Goal: Obtain resource: Download file/media

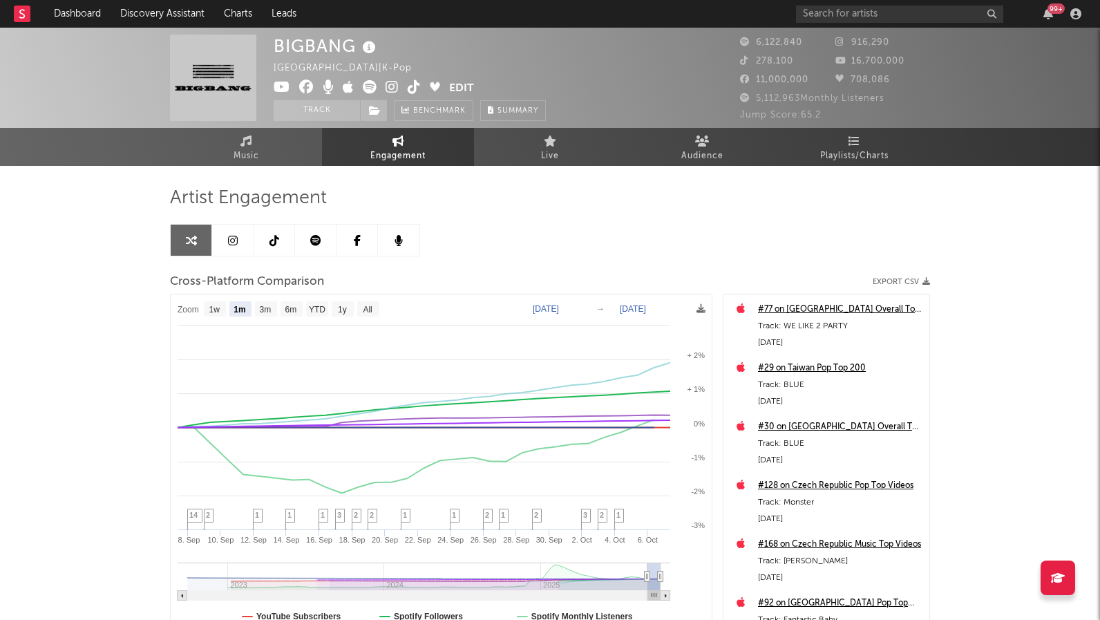
select select "1m"
click at [846, 19] on input "text" at bounding box center [899, 14] width 207 height 17
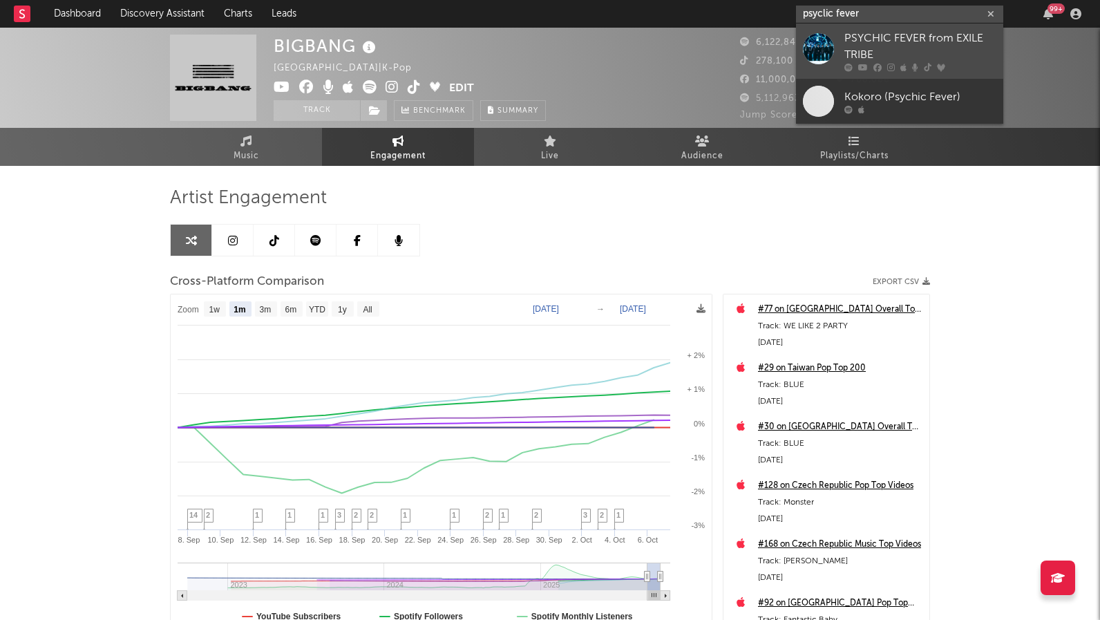
type input "psyclic fever"
click at [885, 29] on link "PSYCHIC FEVER from EXILE TRIBE" at bounding box center [899, 50] width 207 height 55
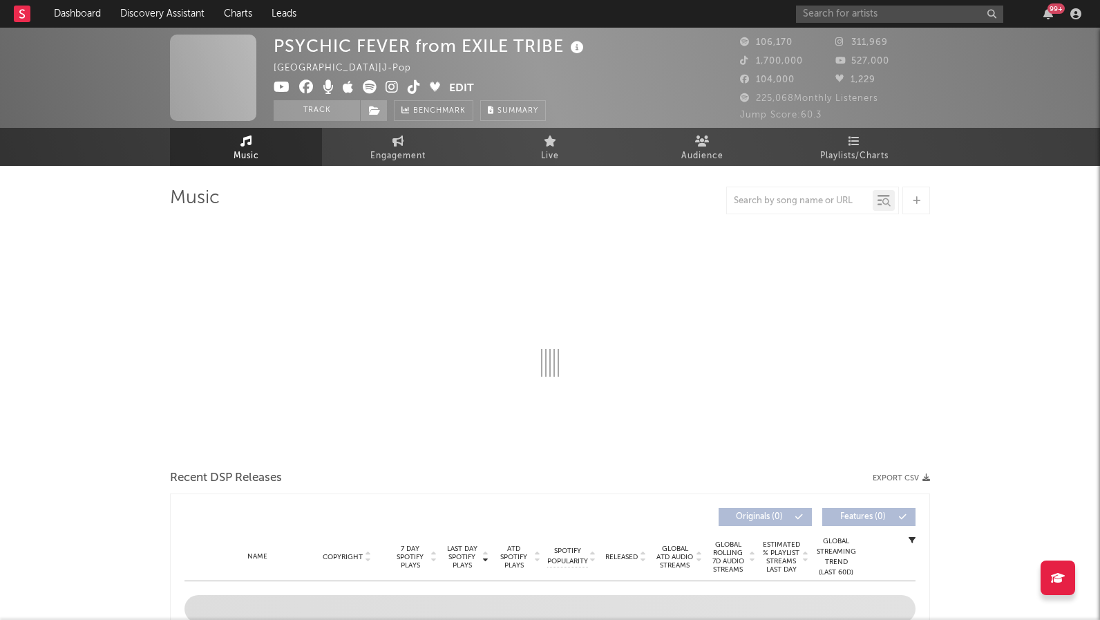
select select "6m"
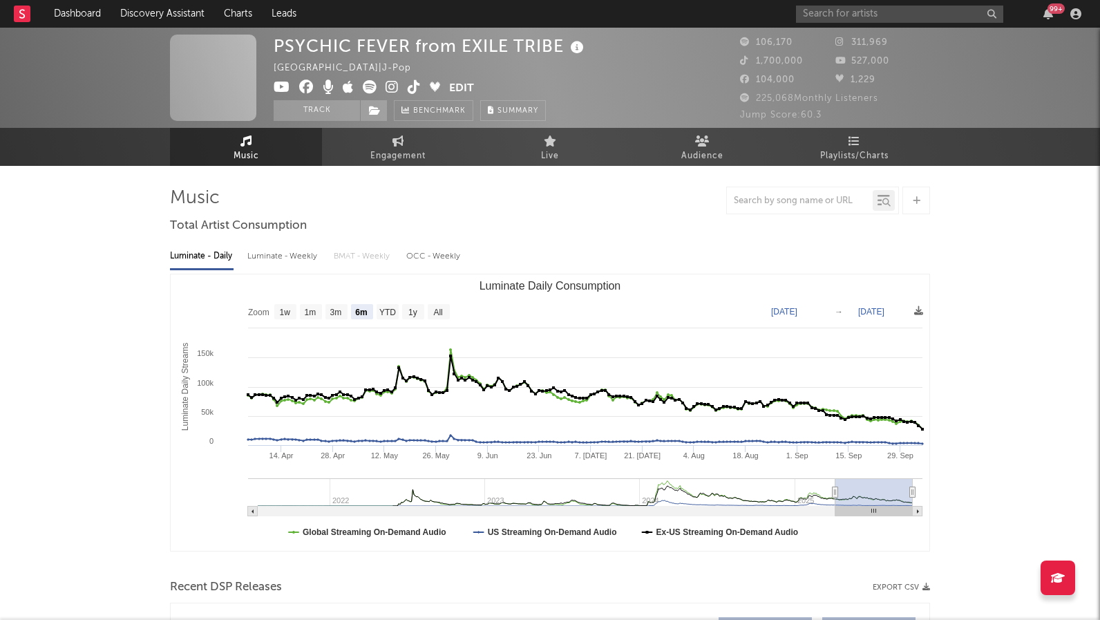
click at [430, 307] on rect "Luminate Daily Consumption" at bounding box center [439, 311] width 22 height 15
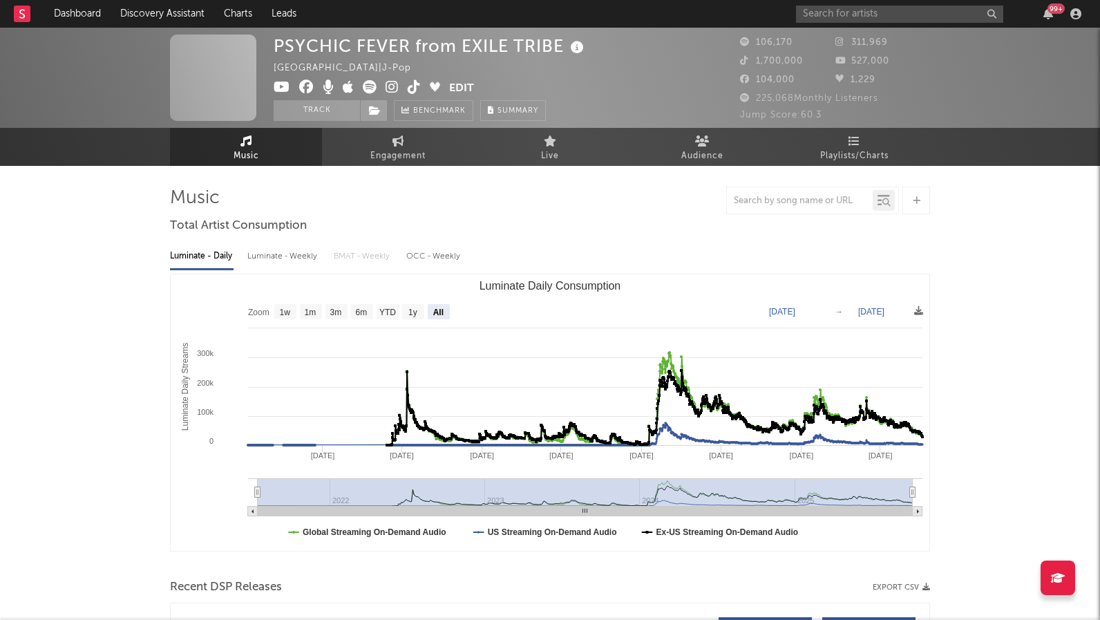
select select "All"
type input "[DATE]"
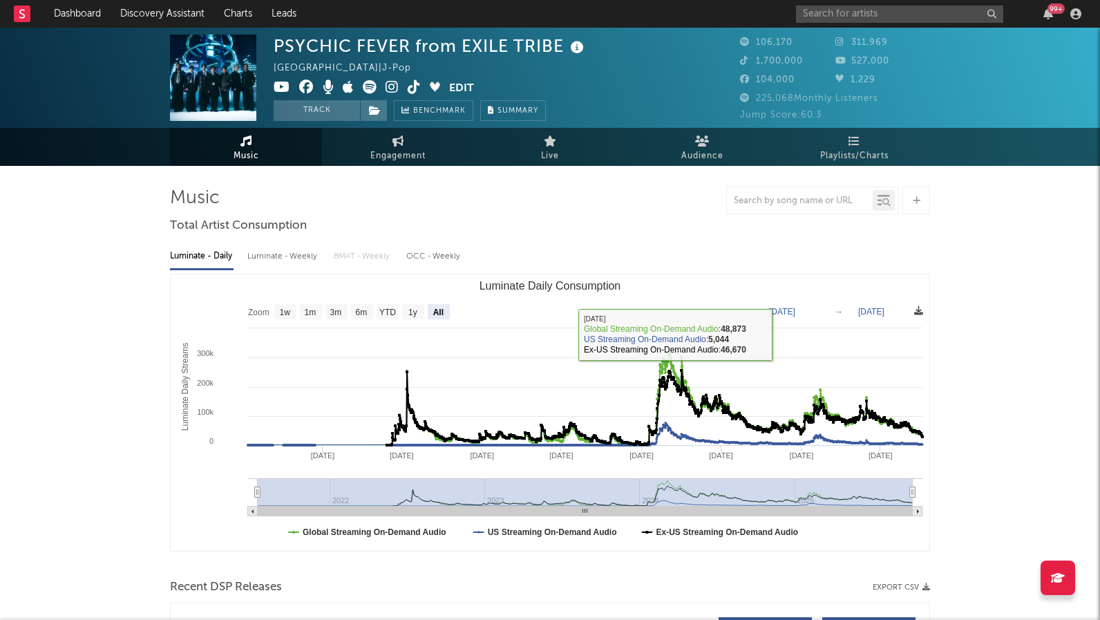
click at [918, 314] on icon at bounding box center [918, 310] width 9 height 9
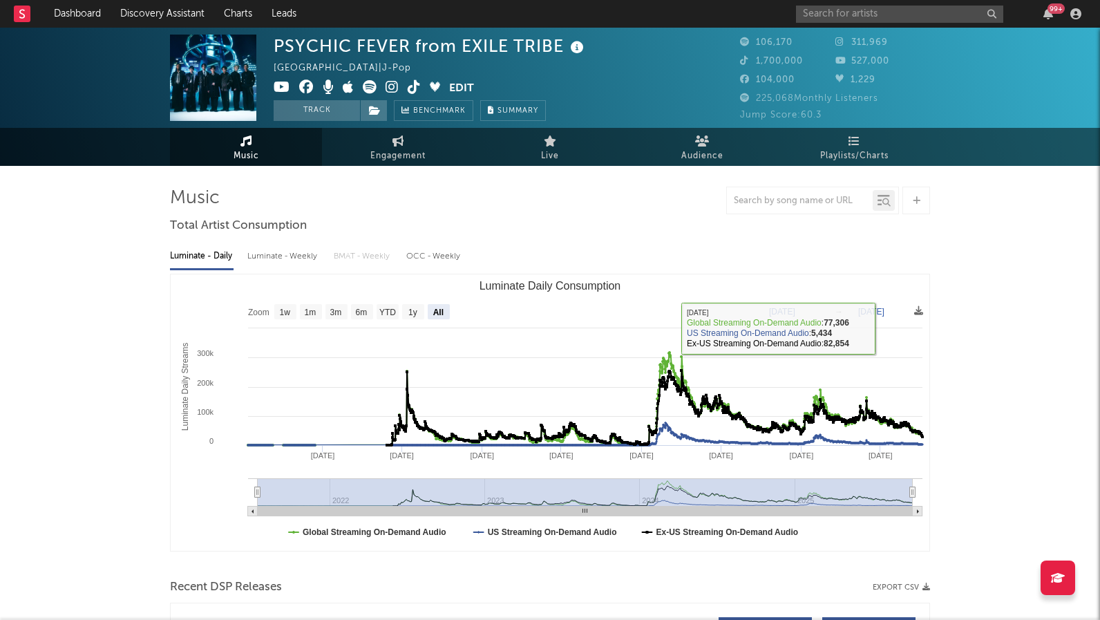
click at [923, 305] on rect "Luminate Daily Consumption" at bounding box center [550, 412] width 759 height 276
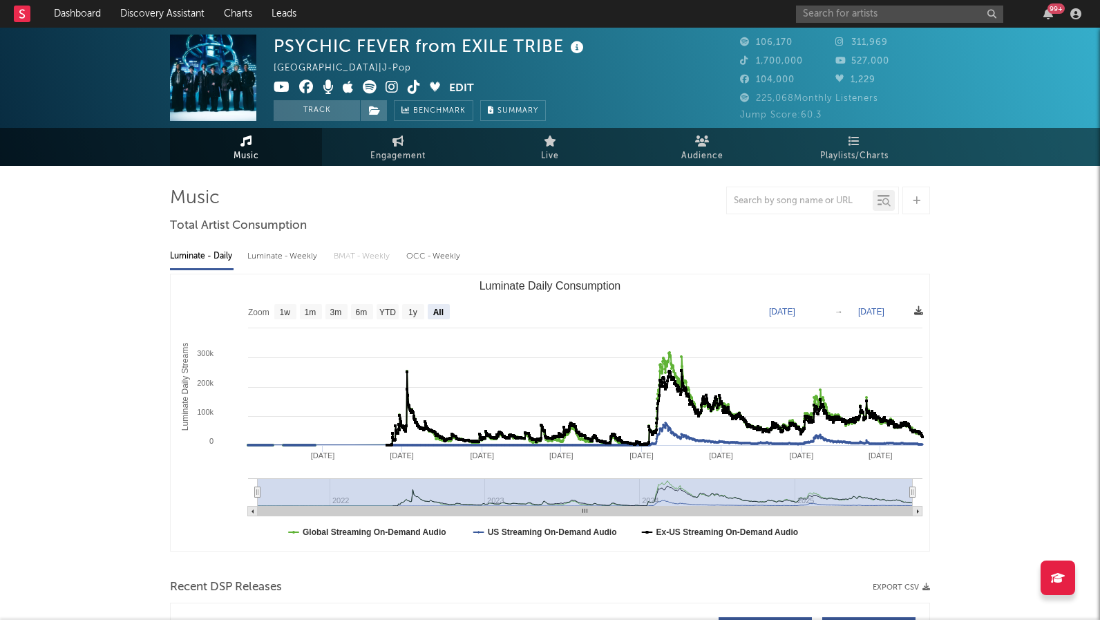
click at [920, 309] on icon at bounding box center [918, 310] width 9 height 9
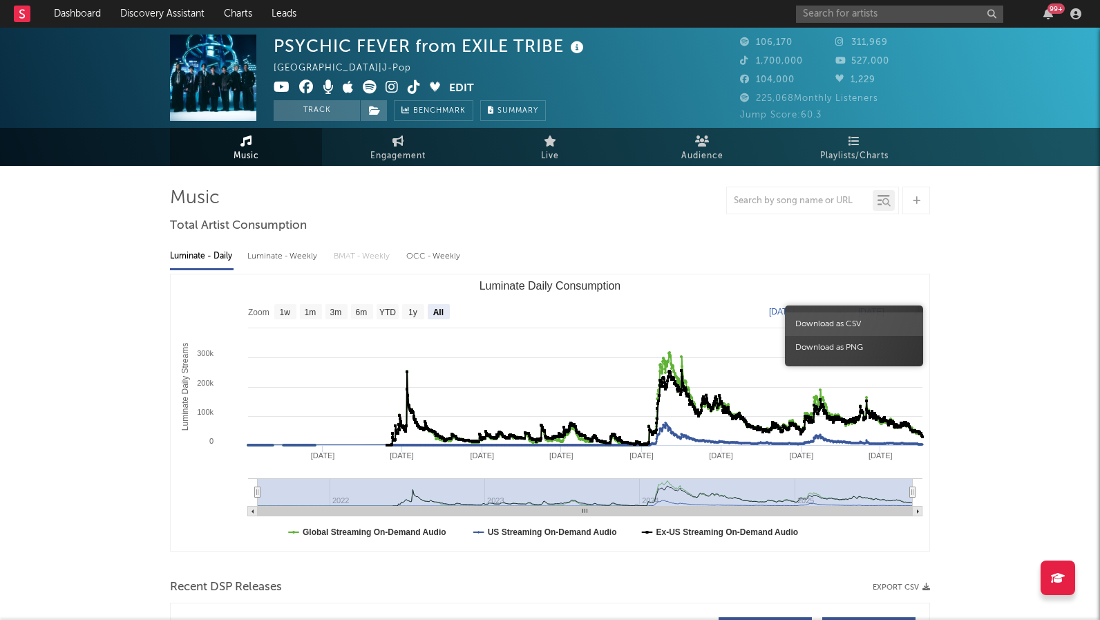
click at [886, 321] on span "Download as CSV" at bounding box center [854, 323] width 138 height 23
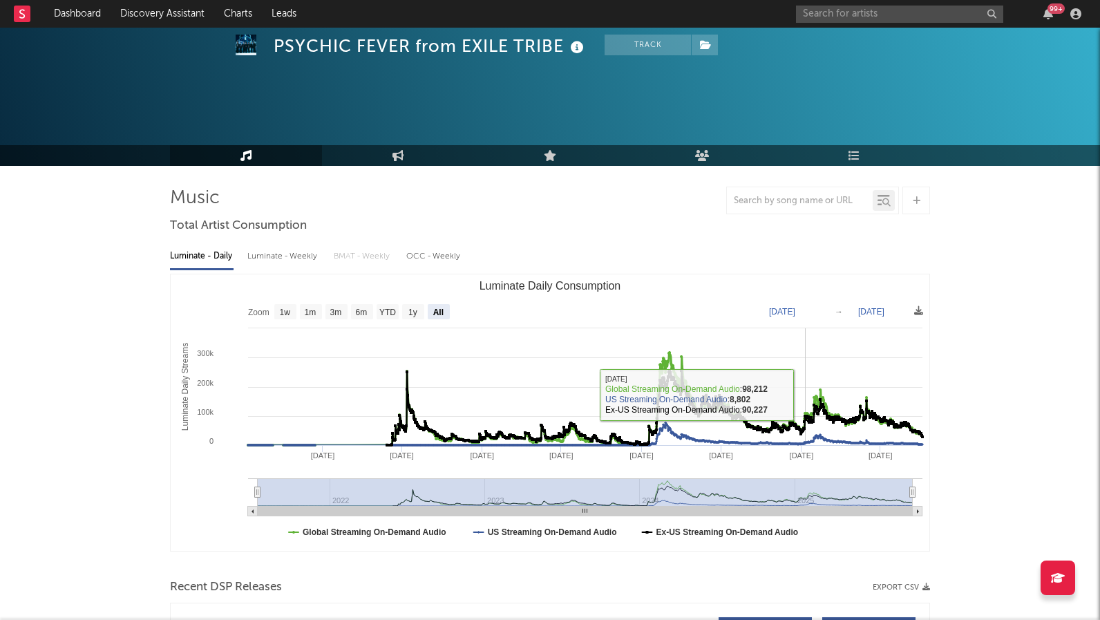
scroll to position [300, 0]
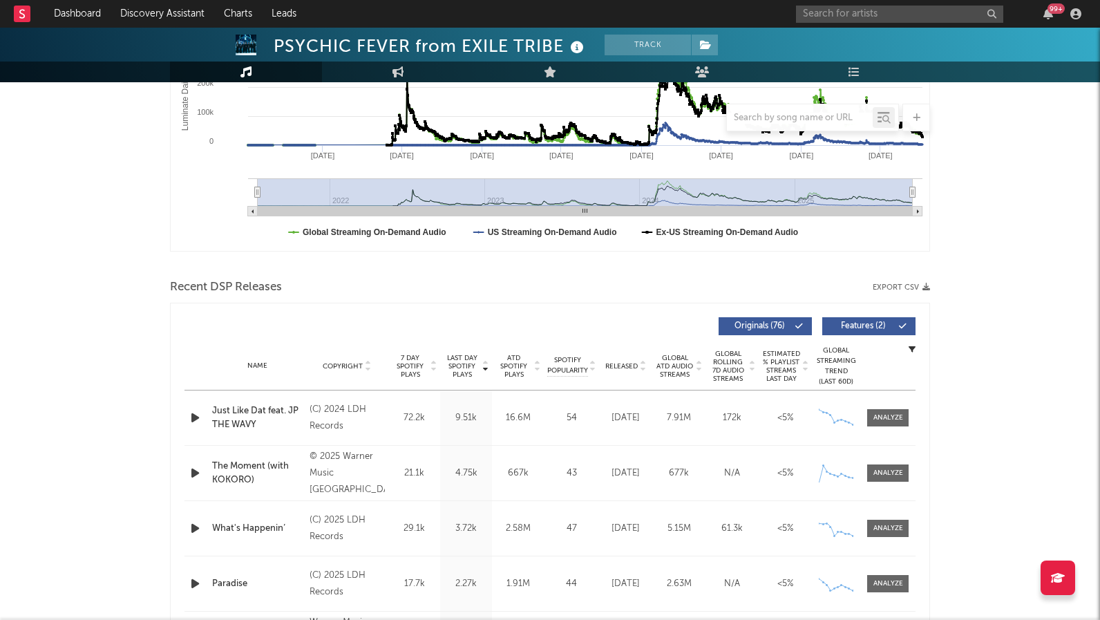
click at [699, 371] on icon at bounding box center [698, 369] width 7 height 6
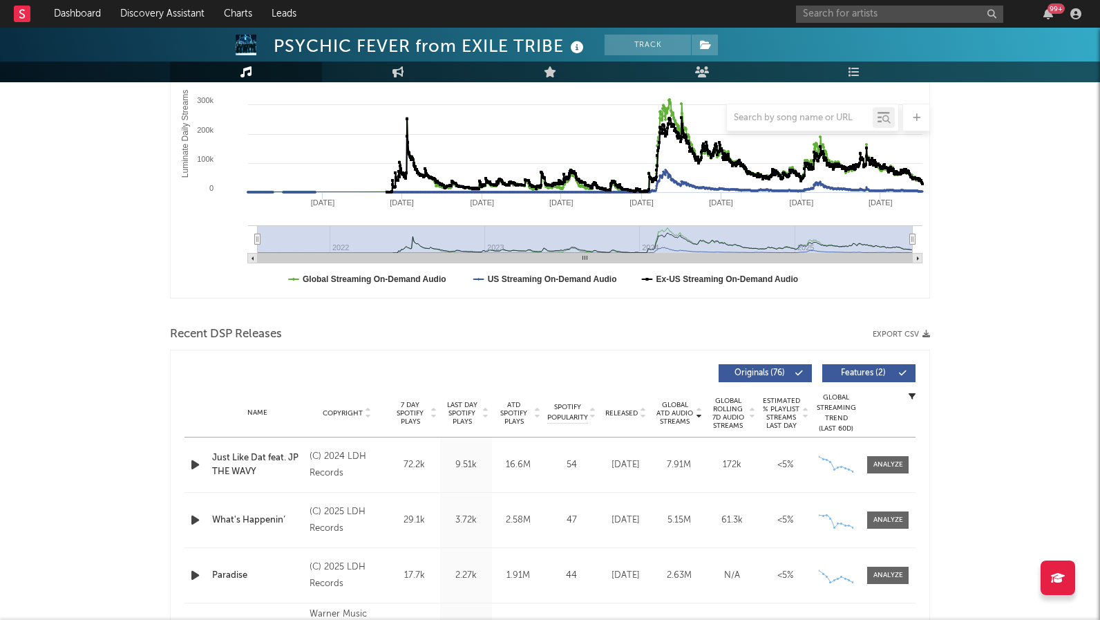
scroll to position [252, 0]
click at [658, 108] on div at bounding box center [550, 118] width 760 height 28
click at [887, 469] on div at bounding box center [888, 465] width 30 height 10
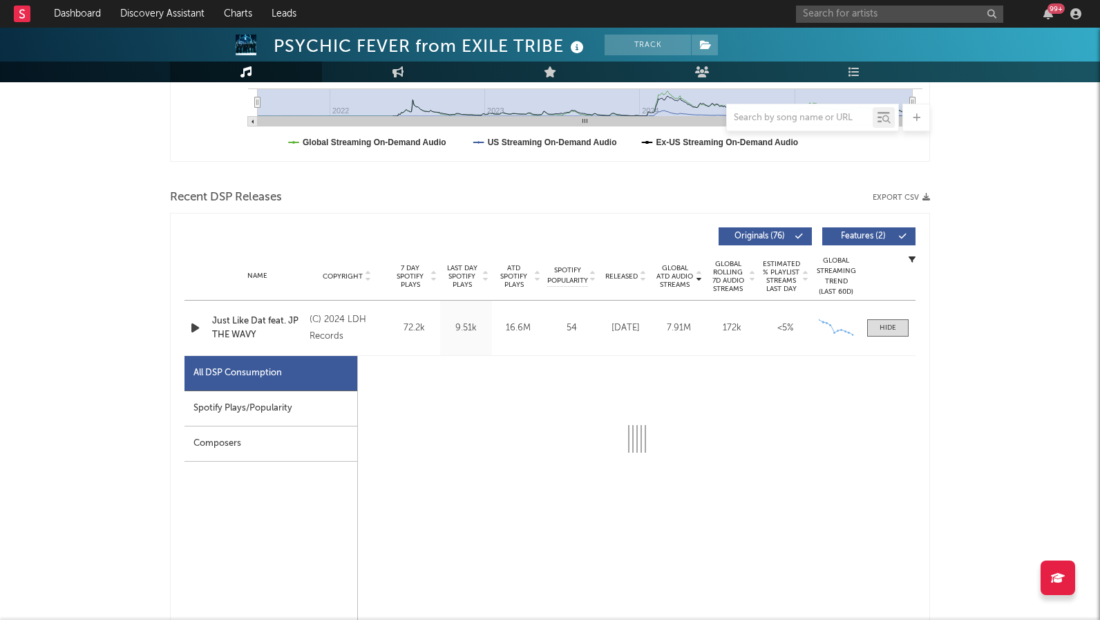
scroll to position [386, 0]
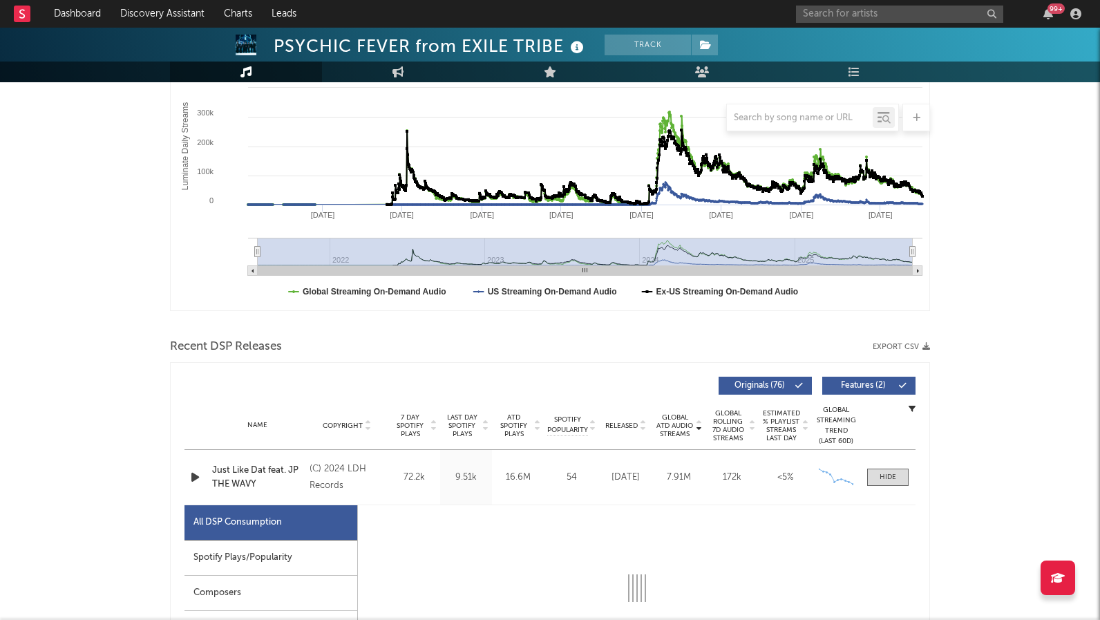
select select "6m"
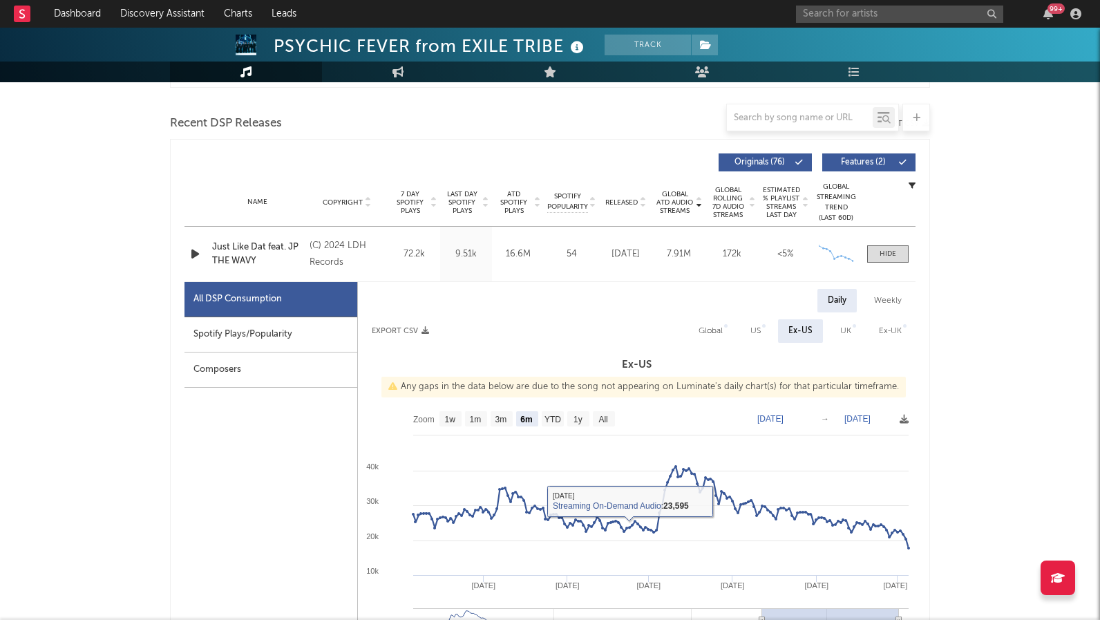
scroll to position [558, 0]
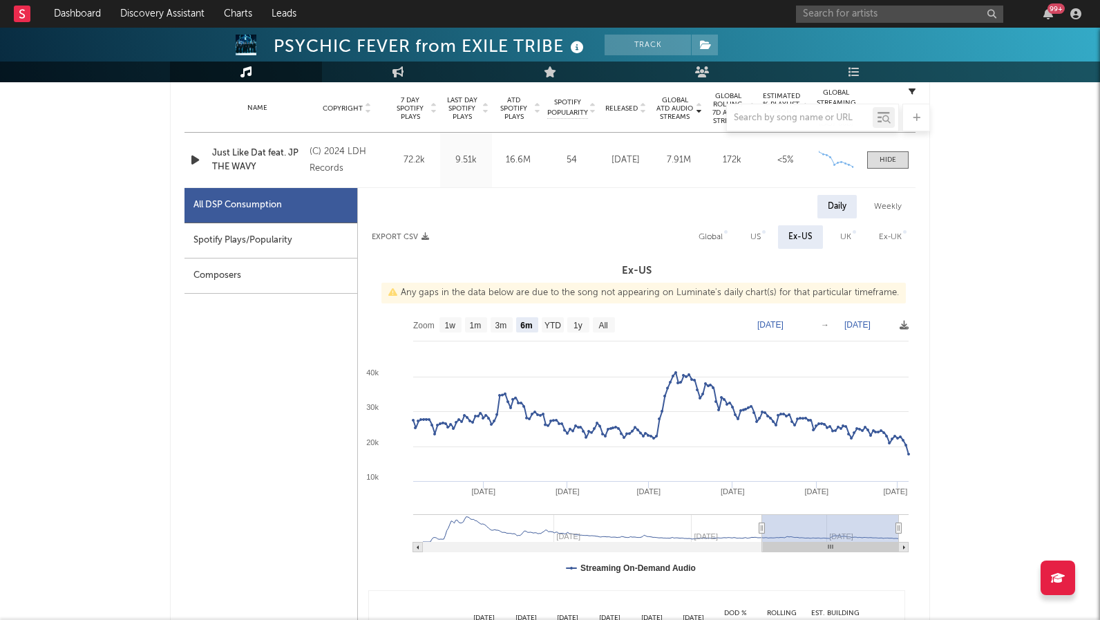
click at [709, 238] on div "Global" at bounding box center [711, 237] width 24 height 17
select select "6m"
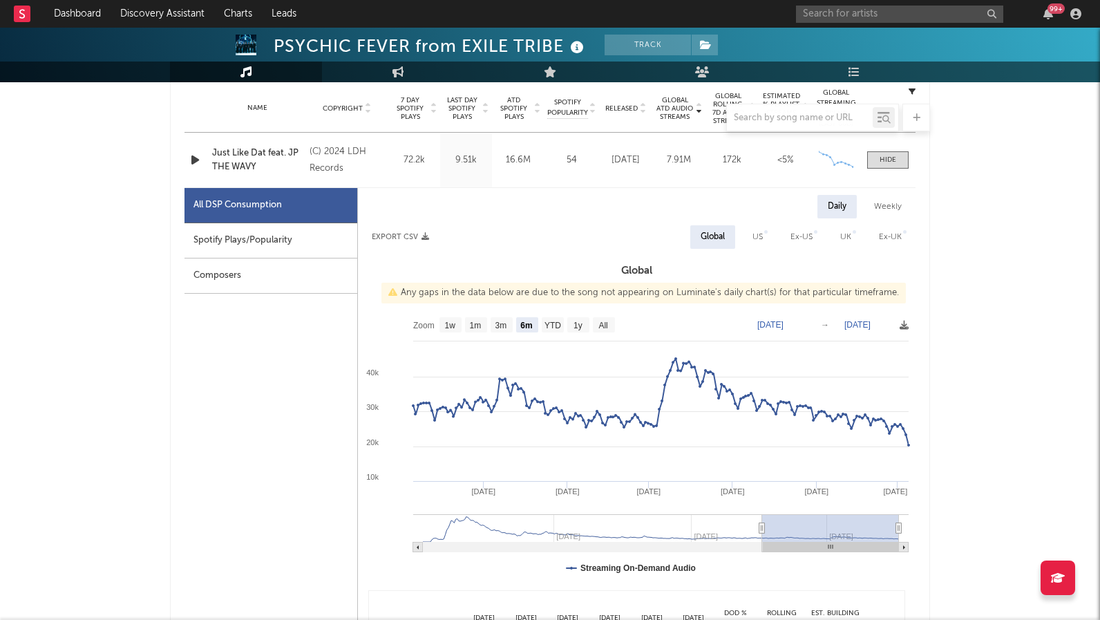
click at [752, 239] on div "US" at bounding box center [757, 236] width 31 height 23
select select "6m"
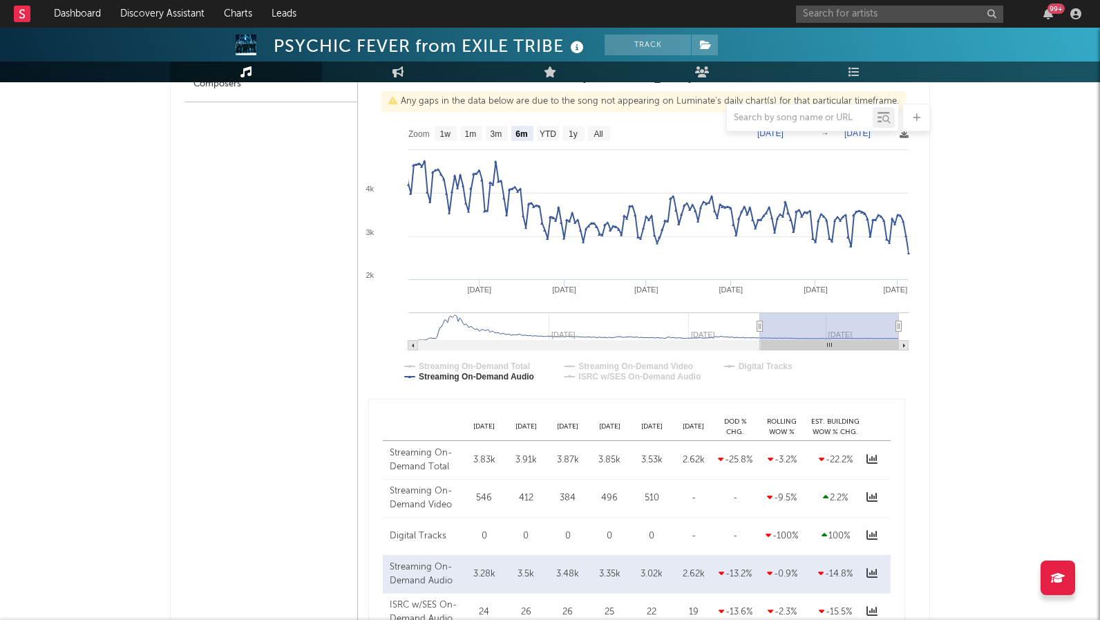
scroll to position [773, 0]
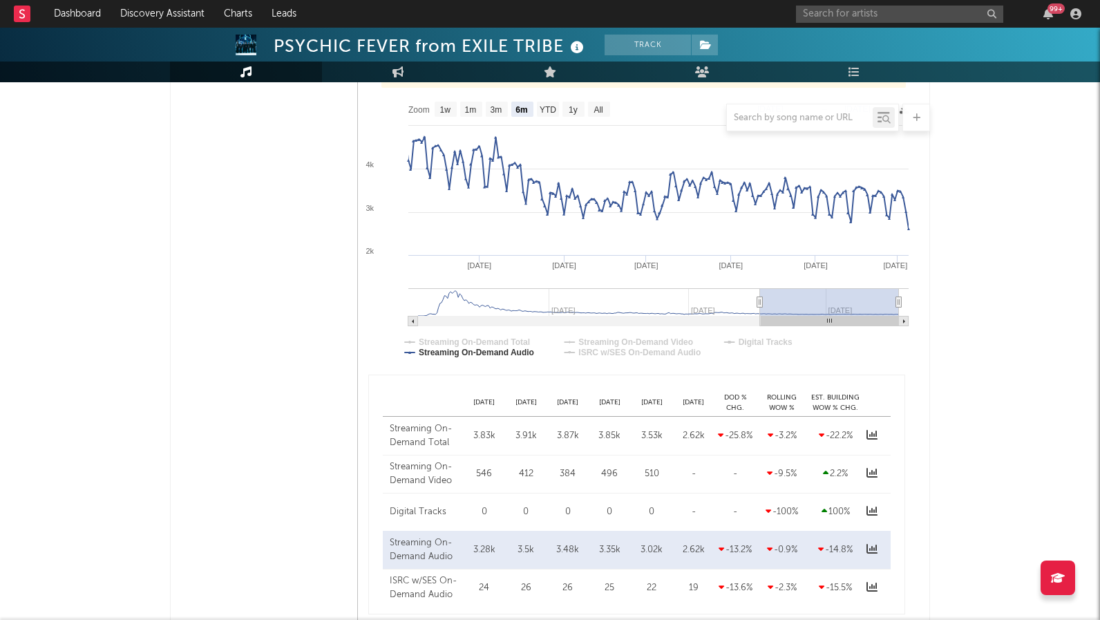
click at [424, 435] on div "Streaming On-Demand Total" at bounding box center [425, 435] width 70 height 27
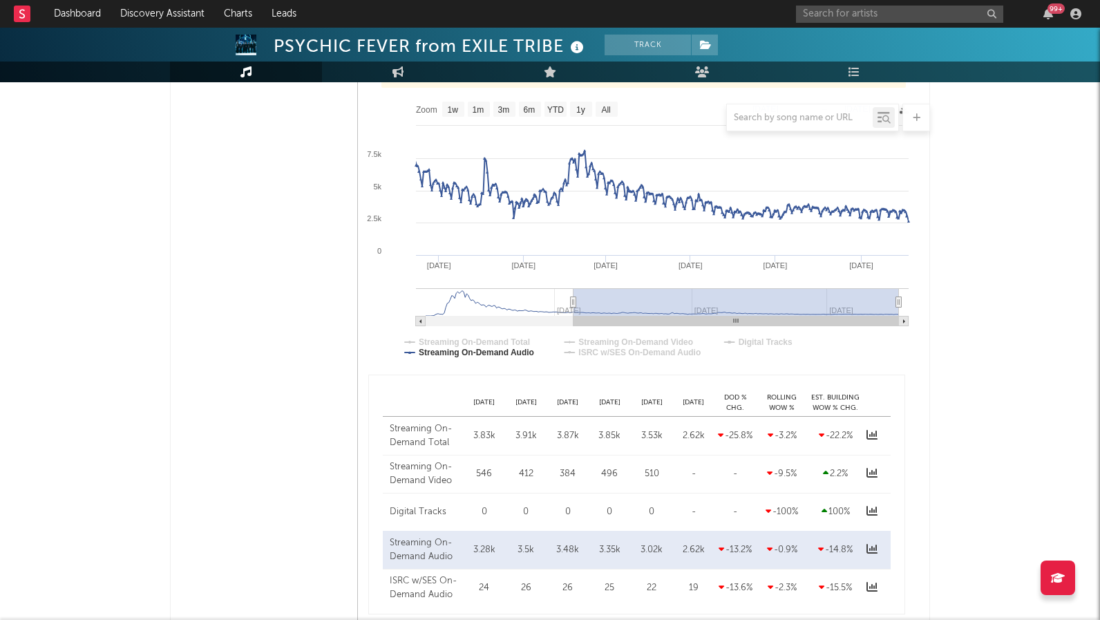
type input "[DATE]"
select select "All"
type input "[DATE]"
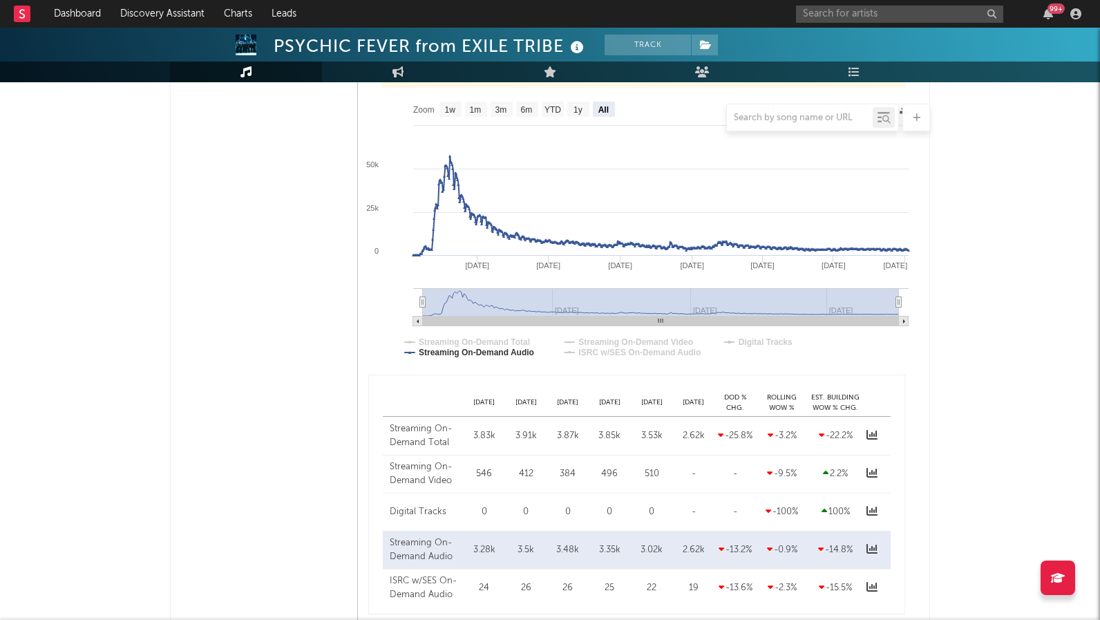
drag, startPoint x: 760, startPoint y: 300, endPoint x: 366, endPoint y: 277, distance: 395.2
click at [366, 277] on icon "Created with Highcharts 10.3.3 [DATE] '[DATE] Apr '[DATE] Oct '[DATE] Oct '[DAT…" at bounding box center [637, 233] width 558 height 276
click at [448, 310] on rect at bounding box center [661, 302] width 476 height 28
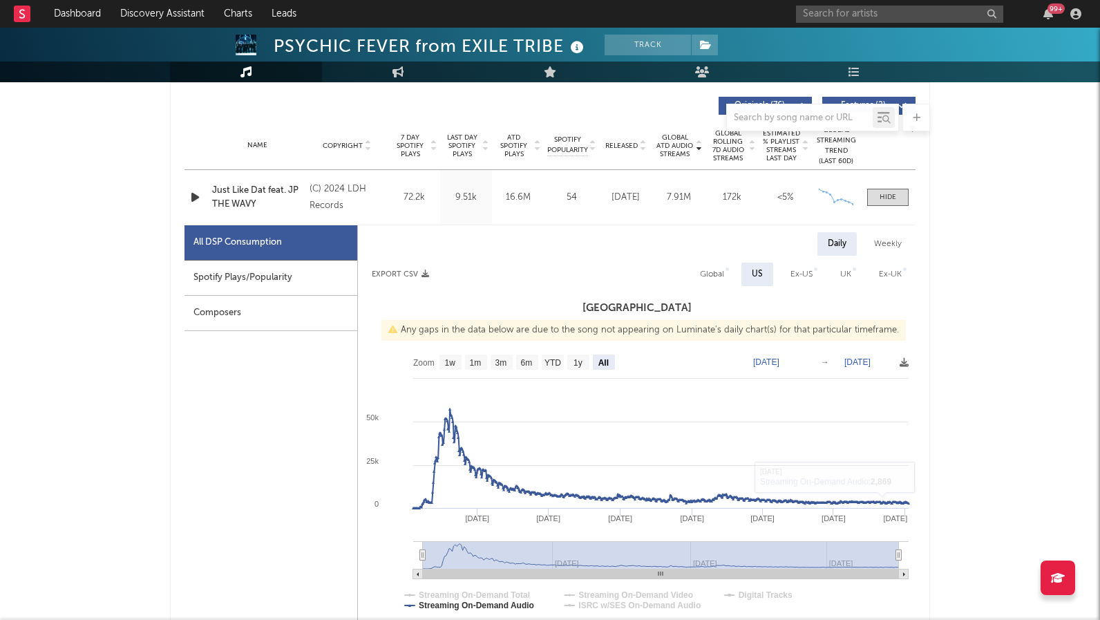
scroll to position [429, 0]
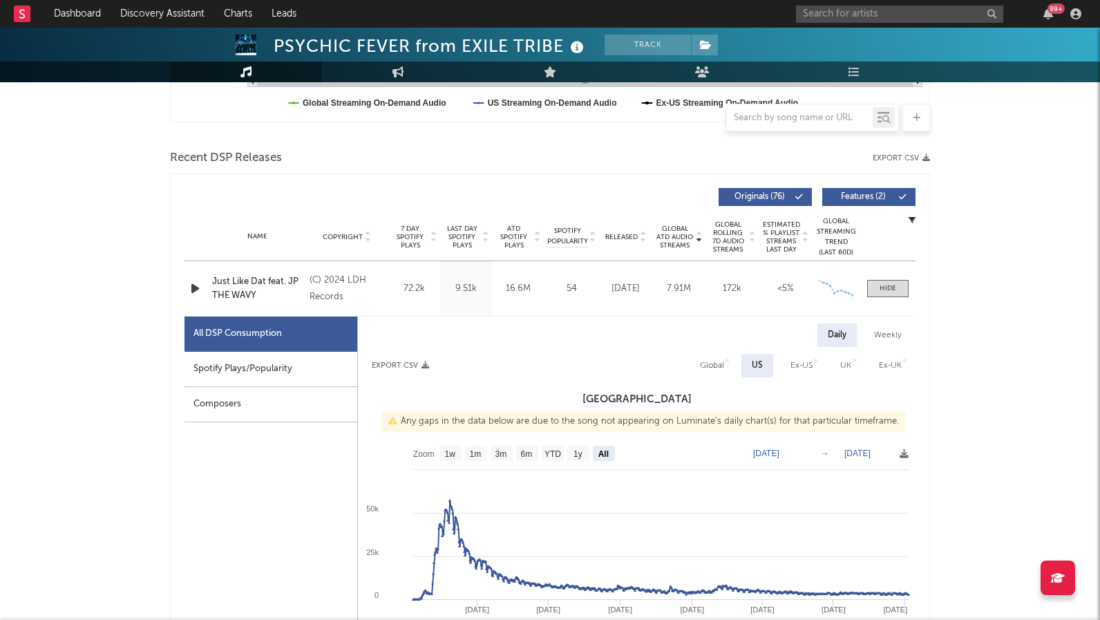
click at [889, 339] on div "Weekly" at bounding box center [888, 334] width 48 height 23
select select "6m"
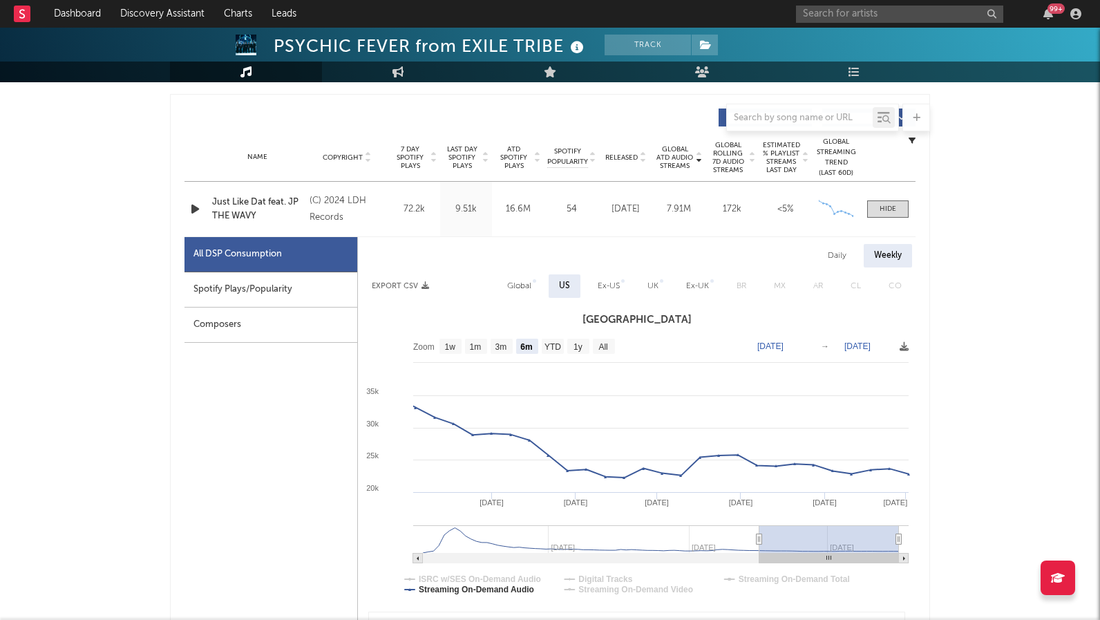
scroll to position [513, 0]
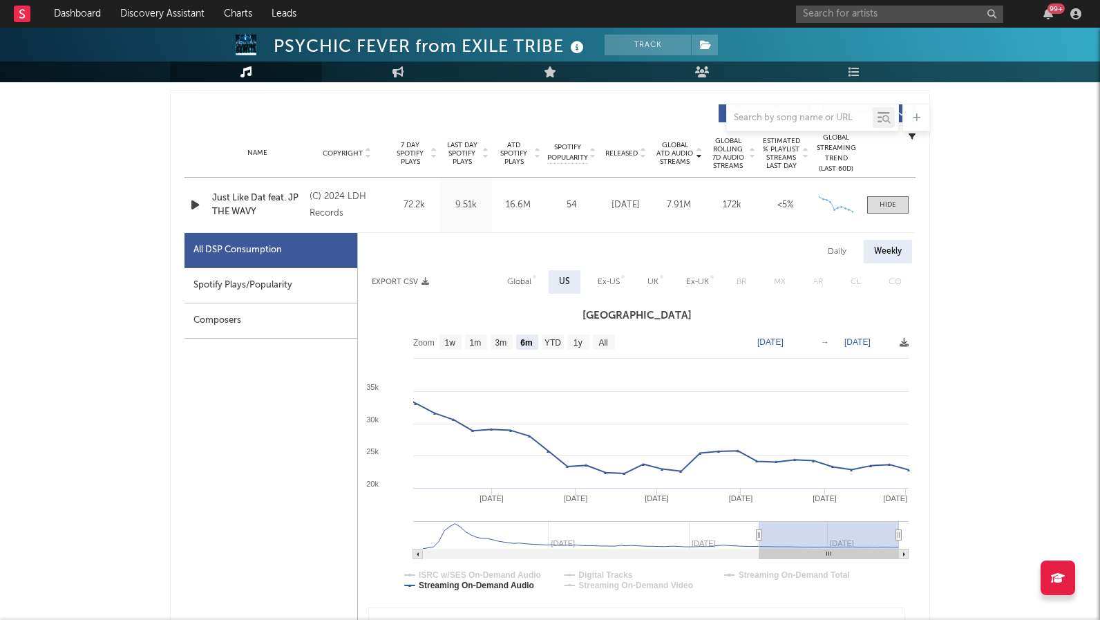
click at [830, 251] on div "Daily" at bounding box center [836, 251] width 39 height 23
select select "6m"
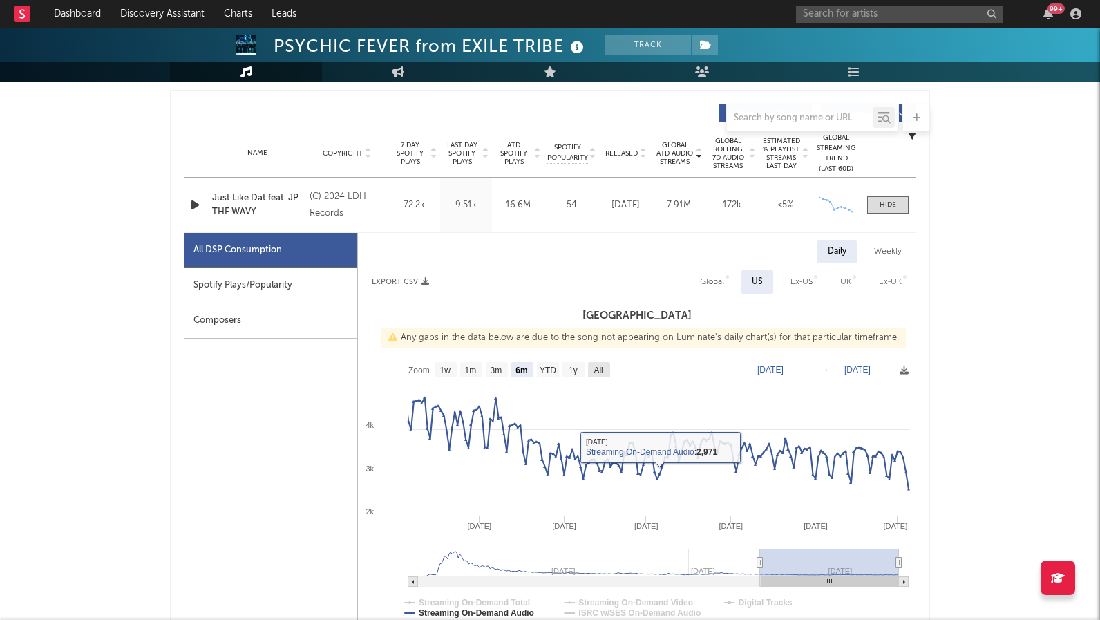
click at [597, 367] on text "All" at bounding box center [598, 371] width 9 height 10
select select "All"
